Goal: Find specific page/section: Find specific page/section

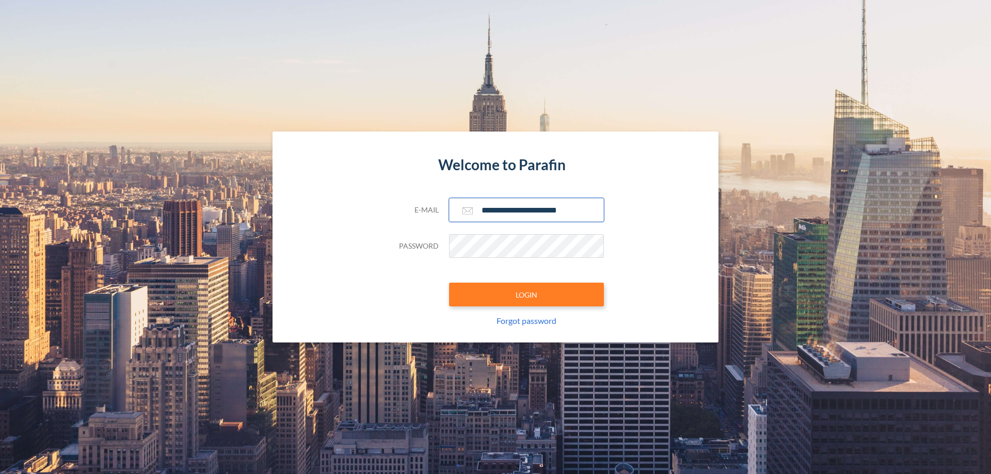
type input "**********"
click at [527, 295] on button "LOGIN" at bounding box center [526, 295] width 155 height 24
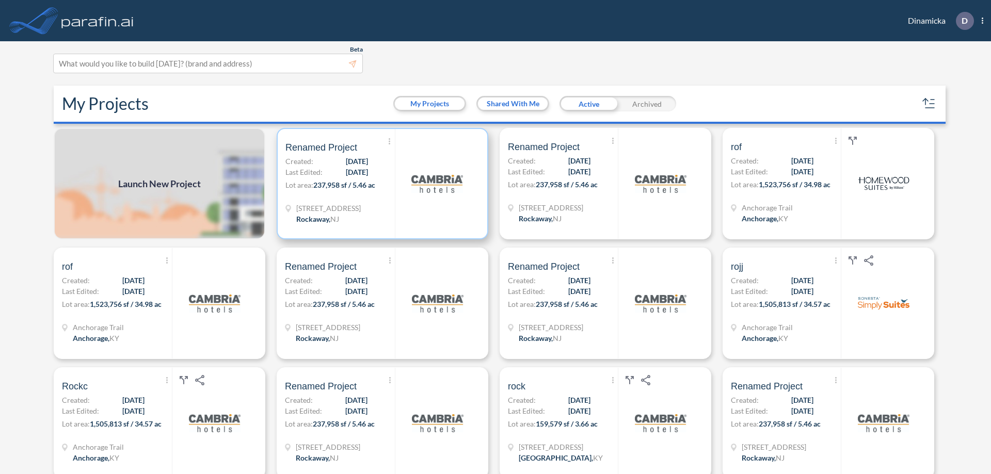
scroll to position [3, 0]
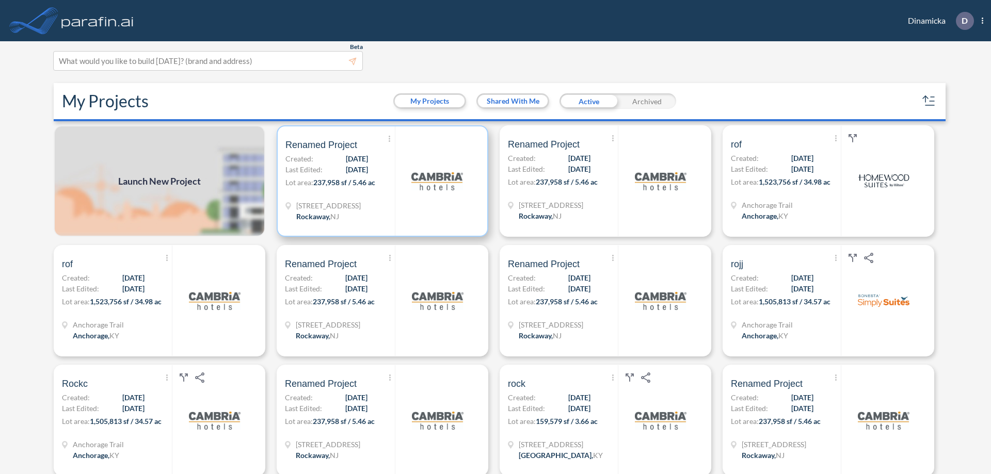
click at [381, 181] on p "Lot area: 237,958 sf / 5.46 ac" at bounding box center [340, 184] width 109 height 15
